Goal: Task Accomplishment & Management: Use online tool/utility

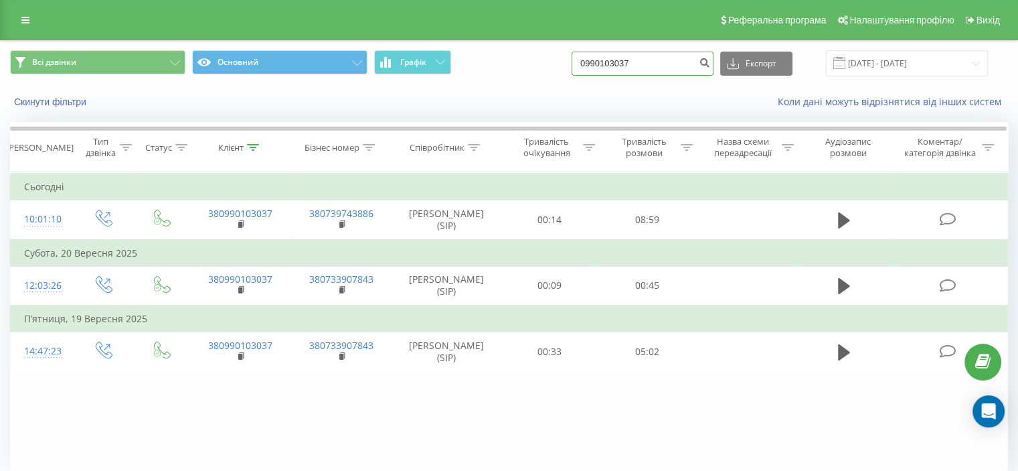
drag, startPoint x: 593, startPoint y: 63, endPoint x: 532, endPoint y: 65, distance: 60.3
click at [534, 65] on div "Всі дзвінки Основний Графік 0990103037 Експорт .csv .xls .xlsx 22.06.2025 - 22.…" at bounding box center [509, 63] width 998 height 26
paste input "66257939"
type input "0662579397"
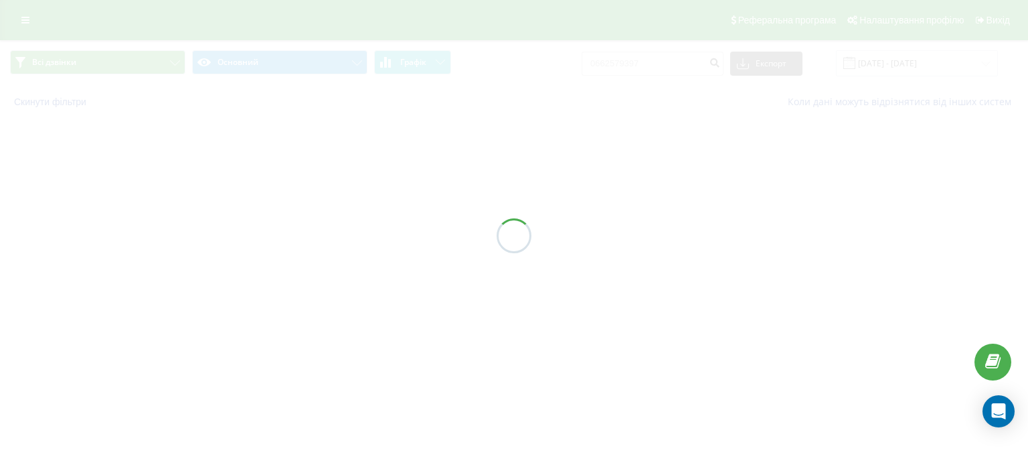
click at [720, 12] on div at bounding box center [514, 235] width 1028 height 471
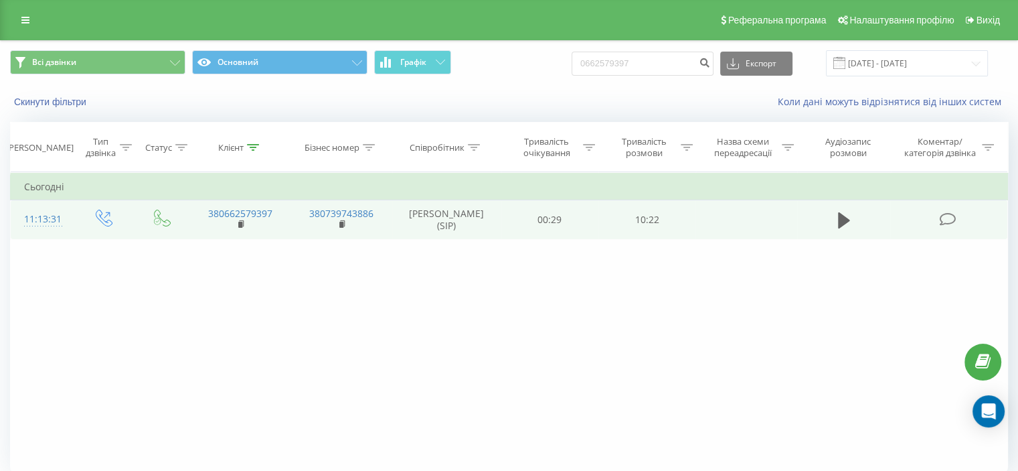
click at [947, 214] on icon at bounding box center [947, 219] width 17 height 14
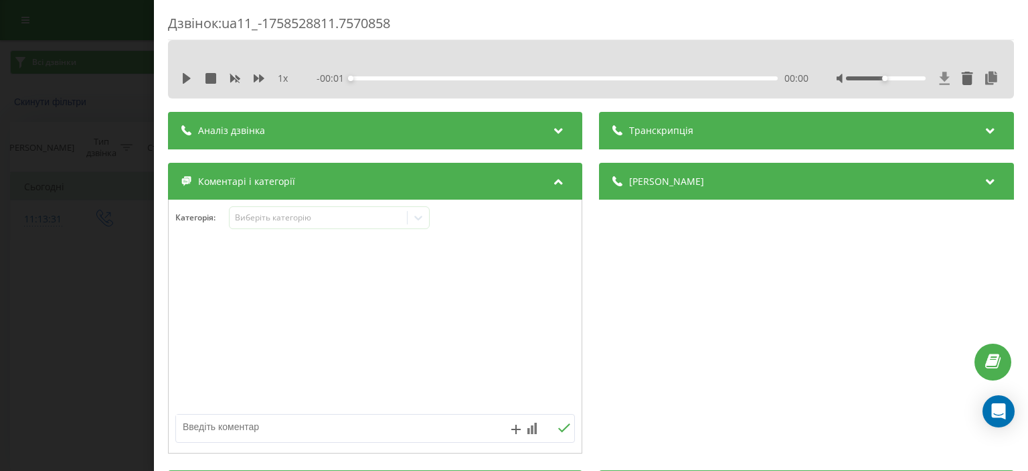
click at [940, 77] on icon at bounding box center [945, 78] width 10 height 13
